Goal: Navigation & Orientation: Find specific page/section

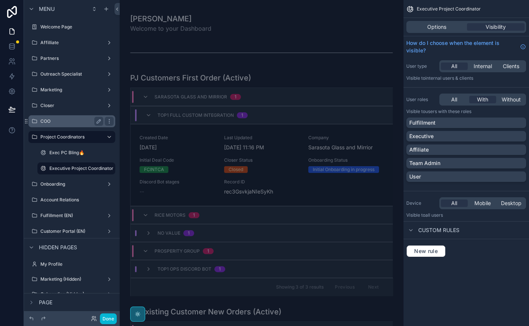
click at [57, 118] on label "COO" at bounding box center [70, 121] width 60 height 6
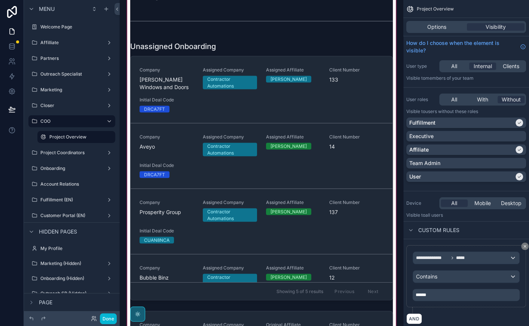
scroll to position [954, 0]
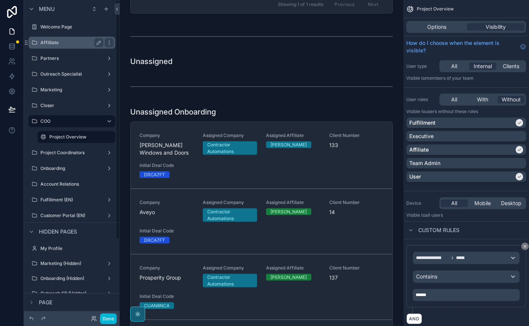
click at [53, 38] on div "Affilliate" at bounding box center [71, 42] width 63 height 9
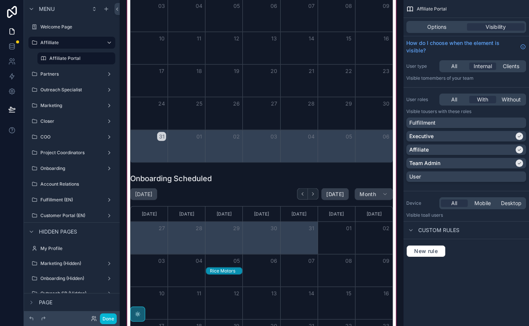
scroll to position [1149, 0]
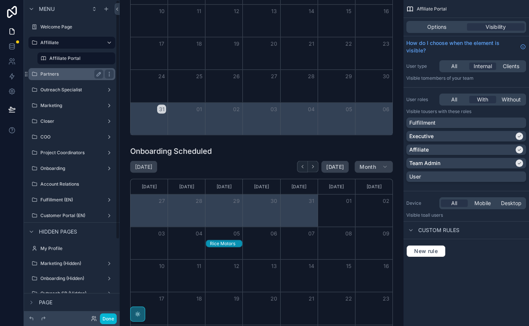
click at [60, 73] on label "Partners" at bounding box center [70, 74] width 60 height 6
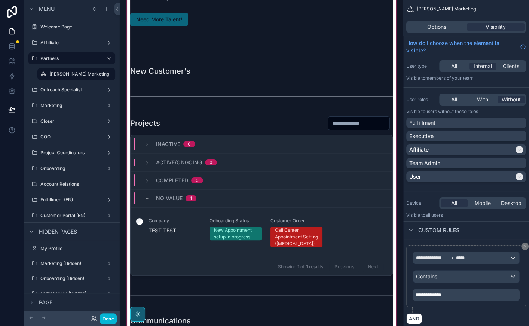
scroll to position [73, 0]
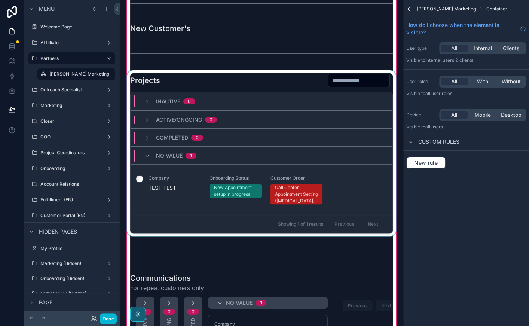
click at [185, 178] on div "scrollable content" at bounding box center [262, 153] width 272 height 166
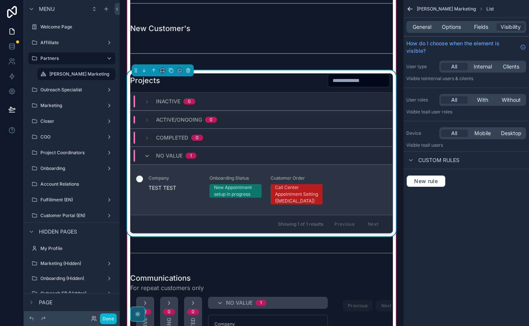
click at [183, 182] on div "Company TEST TEST" at bounding box center [175, 183] width 52 height 16
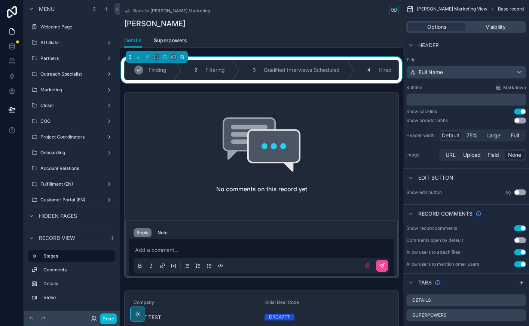
scroll to position [0, 10]
click at [67, 42] on label "Affilliate" at bounding box center [70, 43] width 60 height 6
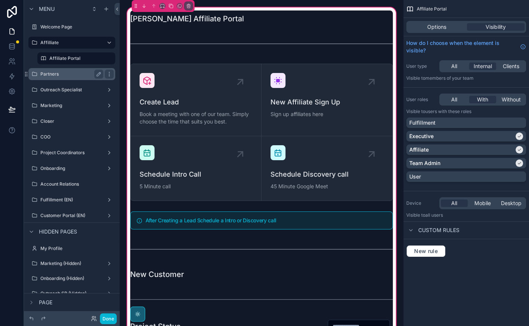
click at [63, 73] on label "Partners" at bounding box center [70, 74] width 60 height 6
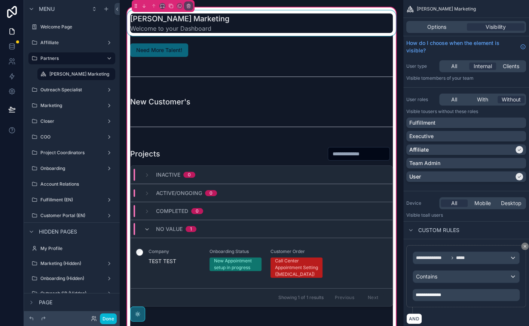
click at [320, 23] on div "scrollable content" at bounding box center [262, 22] width 272 height 25
